Goal: Transaction & Acquisition: Purchase product/service

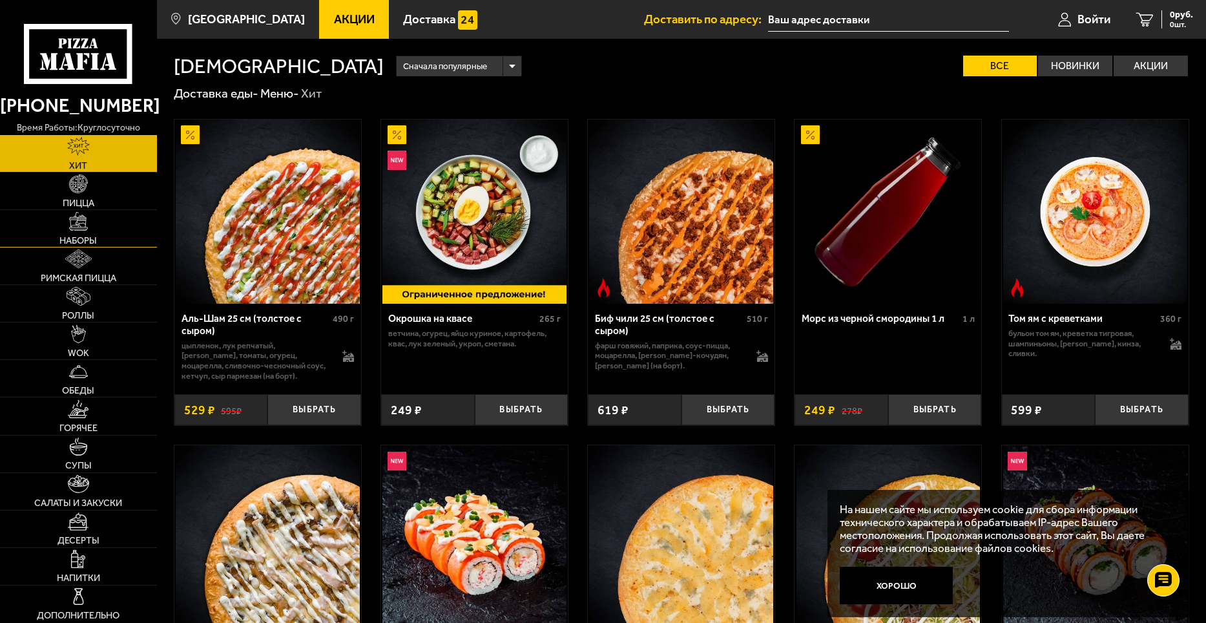
click at [82, 240] on span "Наборы" at bounding box center [77, 240] width 37 height 9
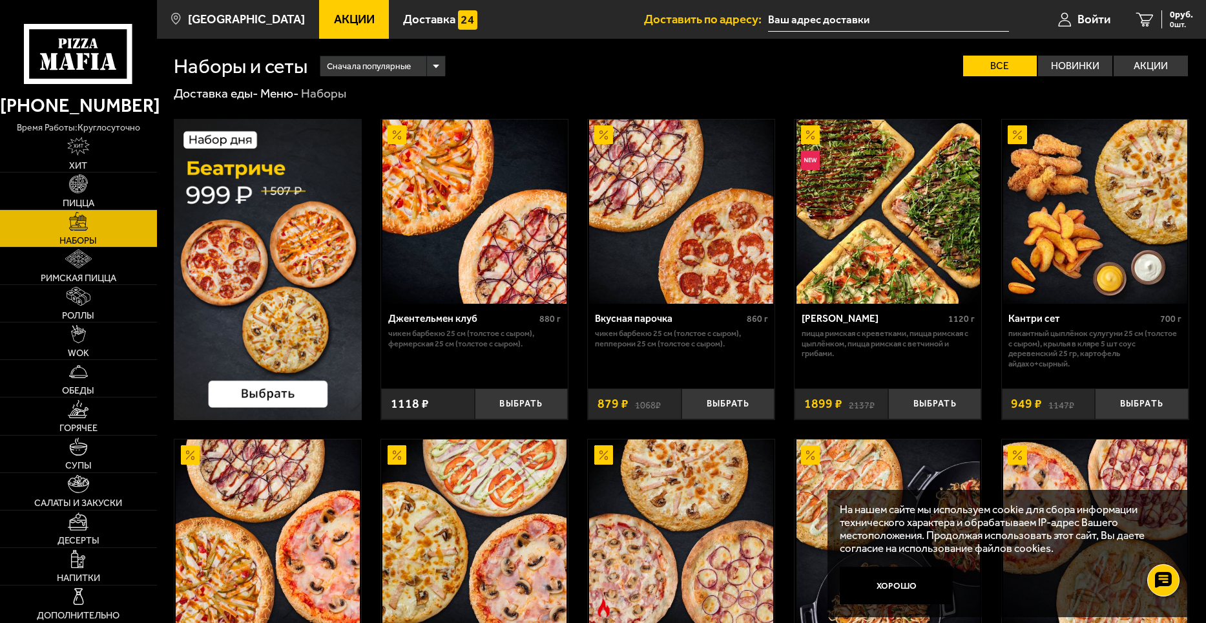
click at [225, 186] on img at bounding box center [268, 269] width 188 height 301
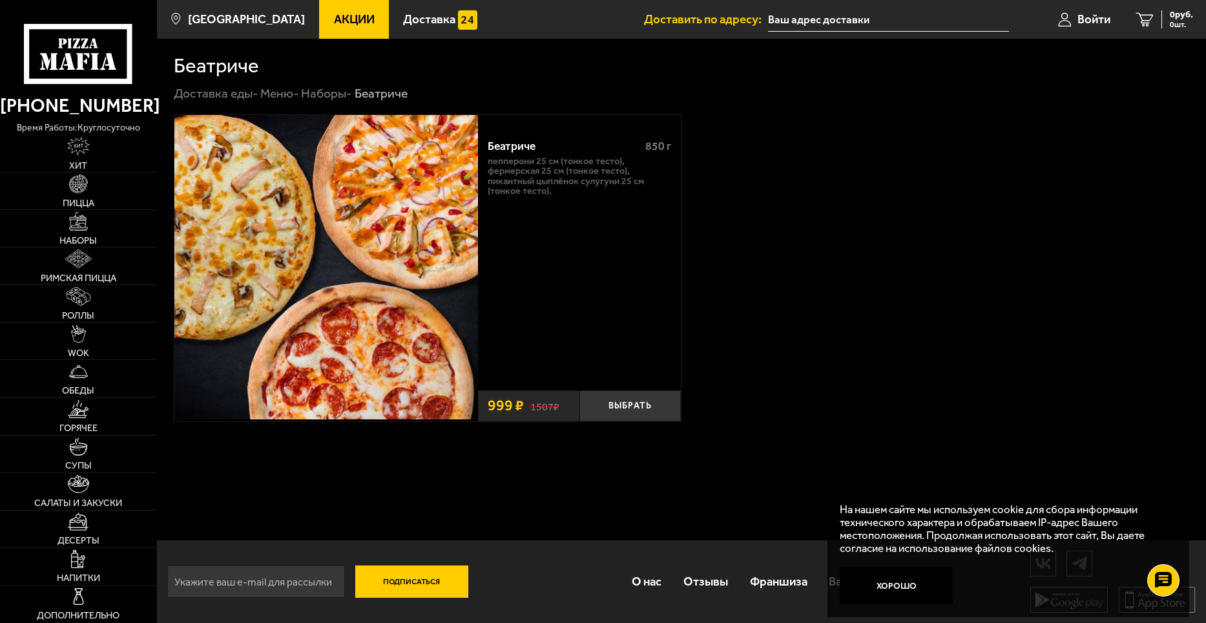
click at [930, 282] on div "Беатриче 850 г Пепперони 25 см (тонкое тесто), Фермерская 25 см (тонкое тесто),…" at bounding box center [681, 267] width 1015 height 307
click at [376, 233] on img at bounding box center [326, 267] width 304 height 304
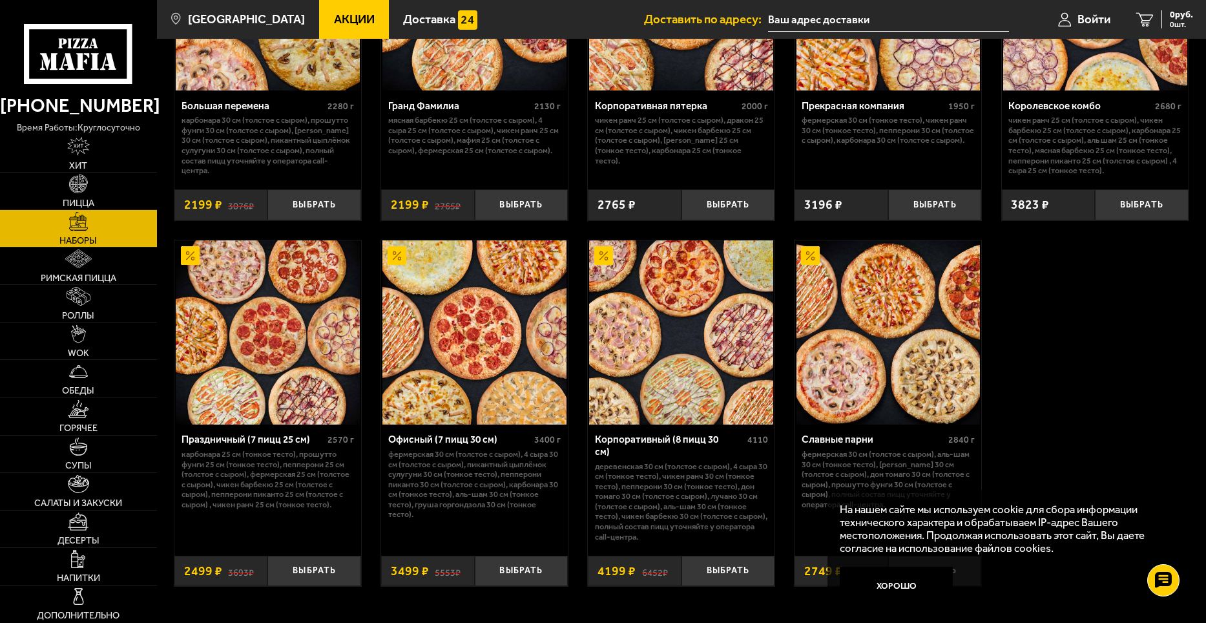
scroll to position [1809, 0]
